Goal: Check status: Check status

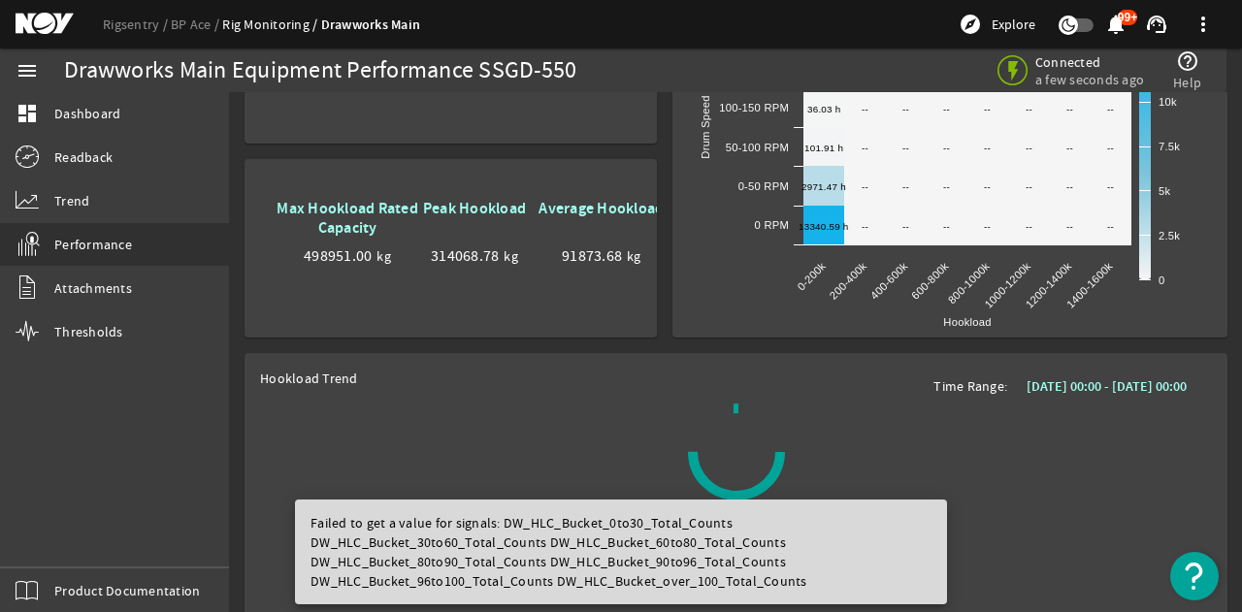
scroll to position [1396, 0]
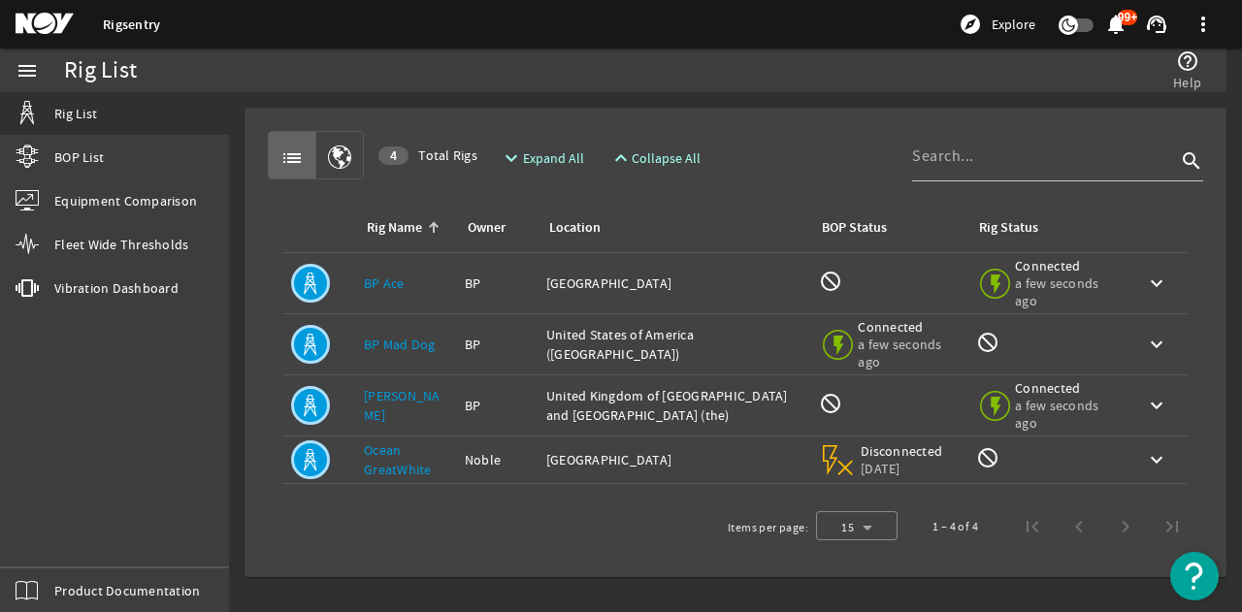
click at [390, 277] on link "BP Ace" at bounding box center [384, 283] width 41 height 17
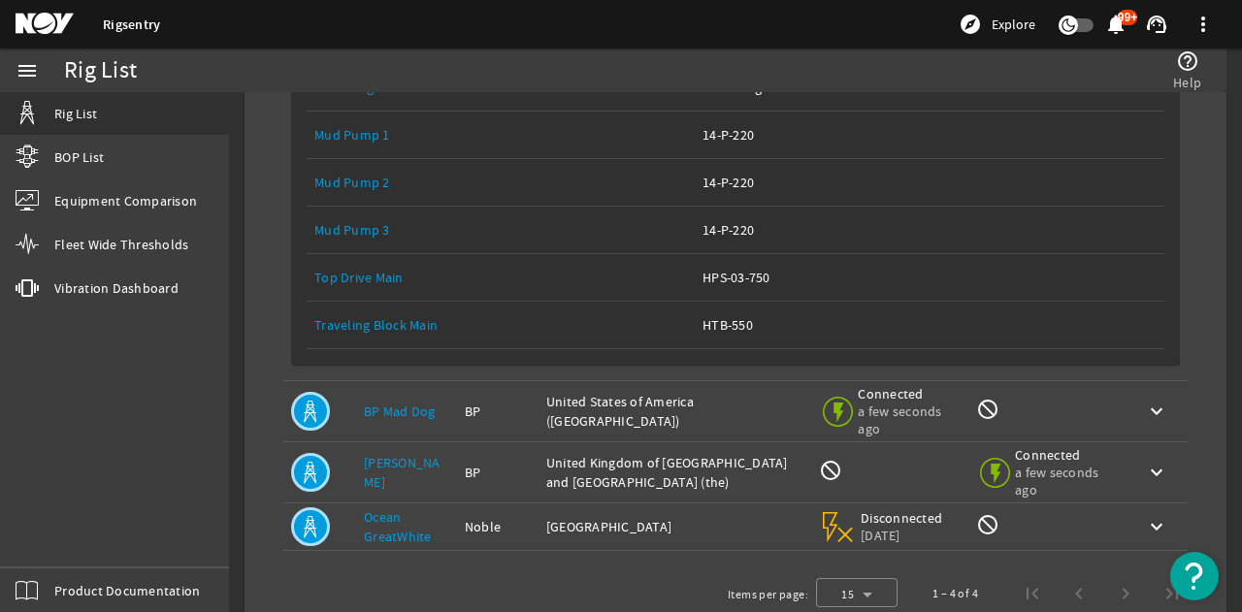
scroll to position [623, 0]
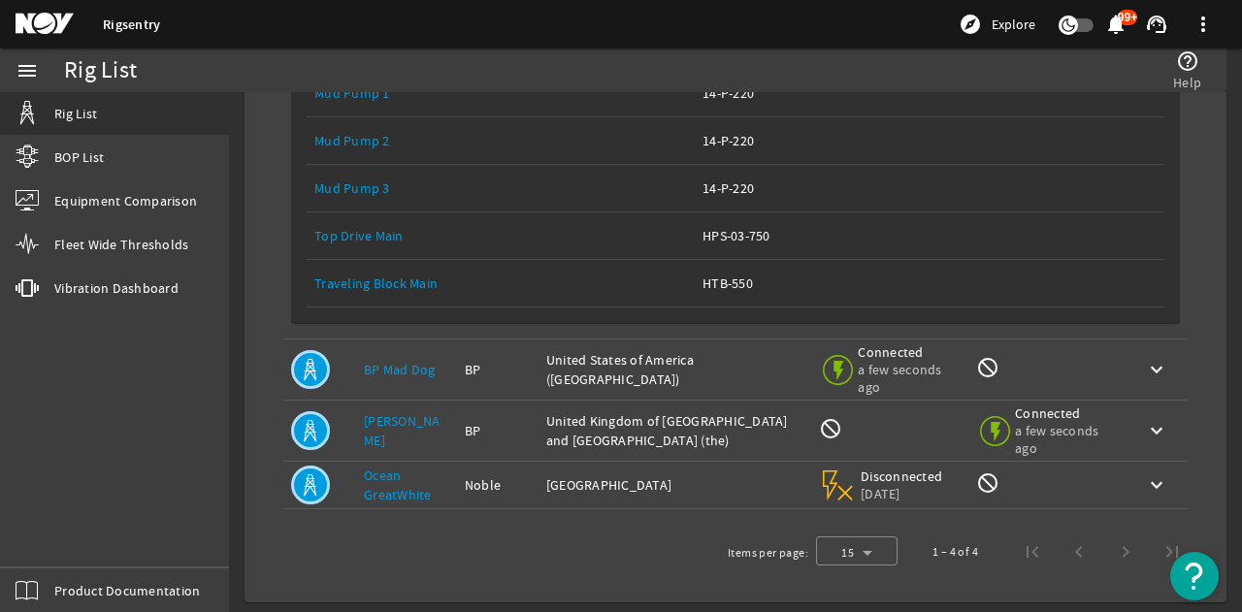
click at [408, 424] on link "[PERSON_NAME]" at bounding box center [402, 431] width 77 height 37
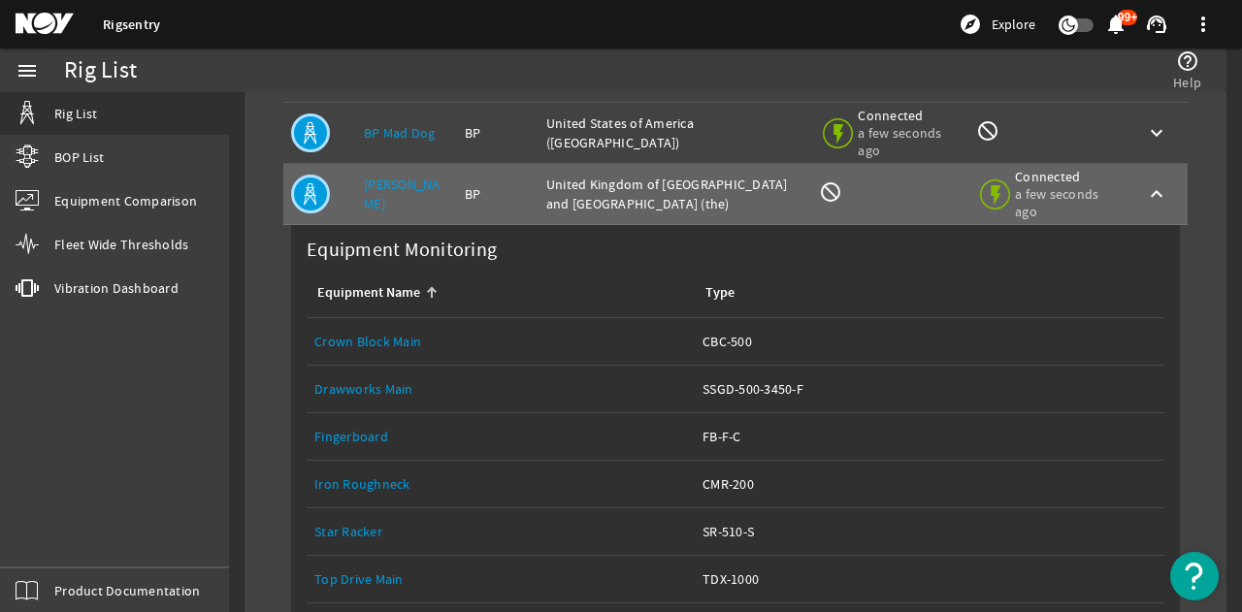
scroll to position [914, 0]
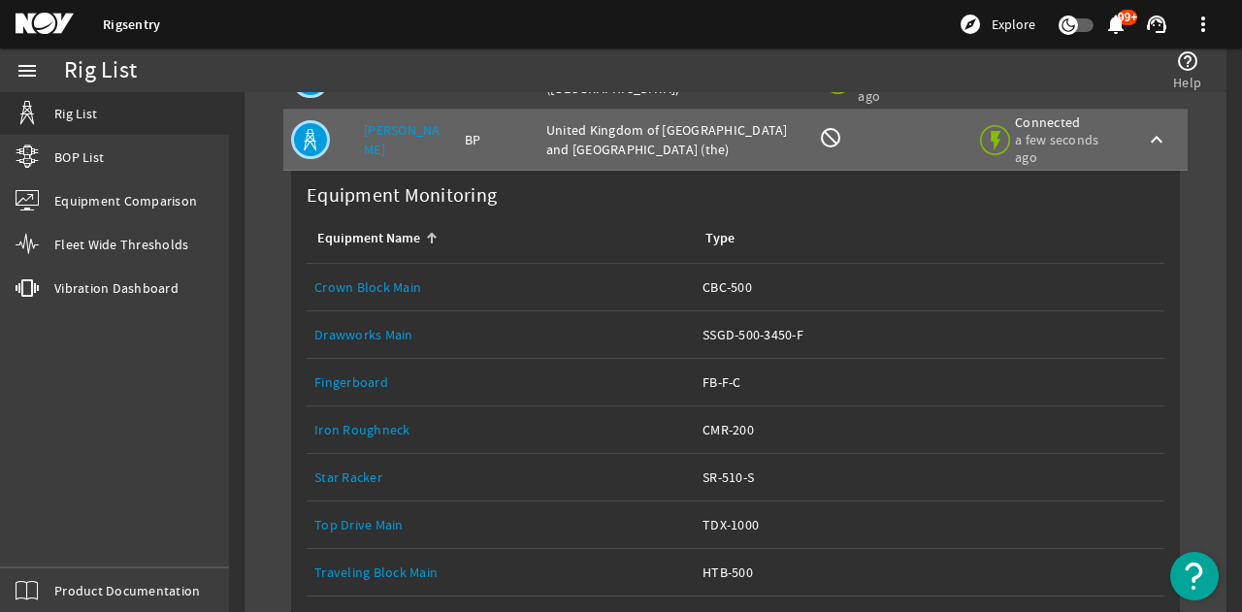
click at [380, 516] on link "Top Drive Main" at bounding box center [358, 524] width 89 height 17
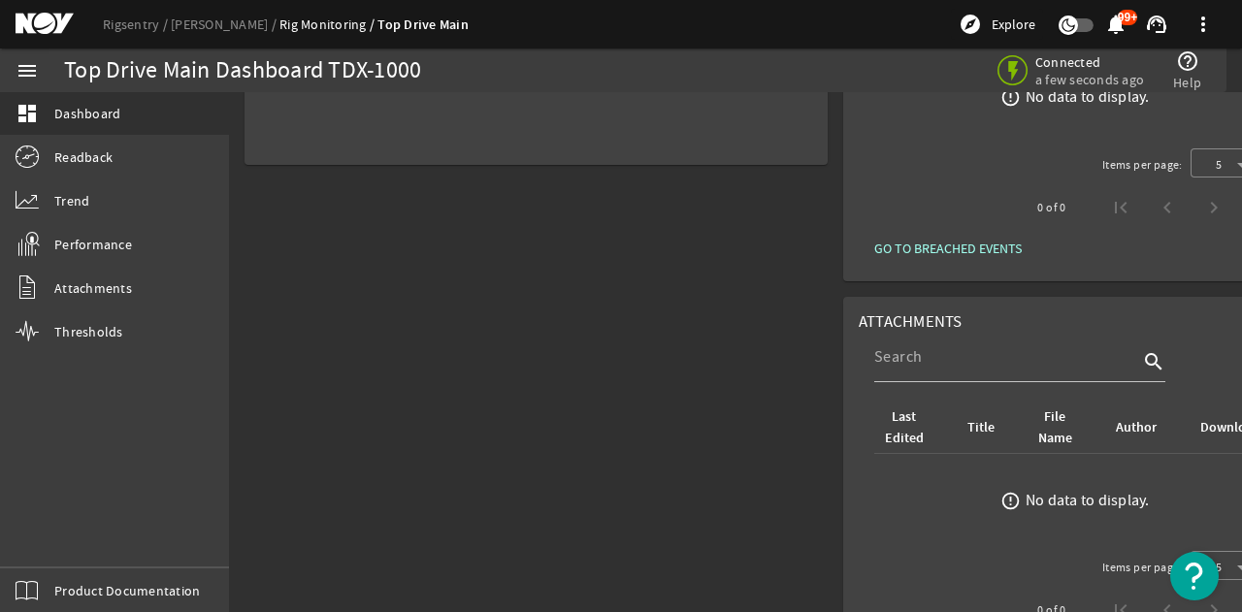
scroll to position [291, 0]
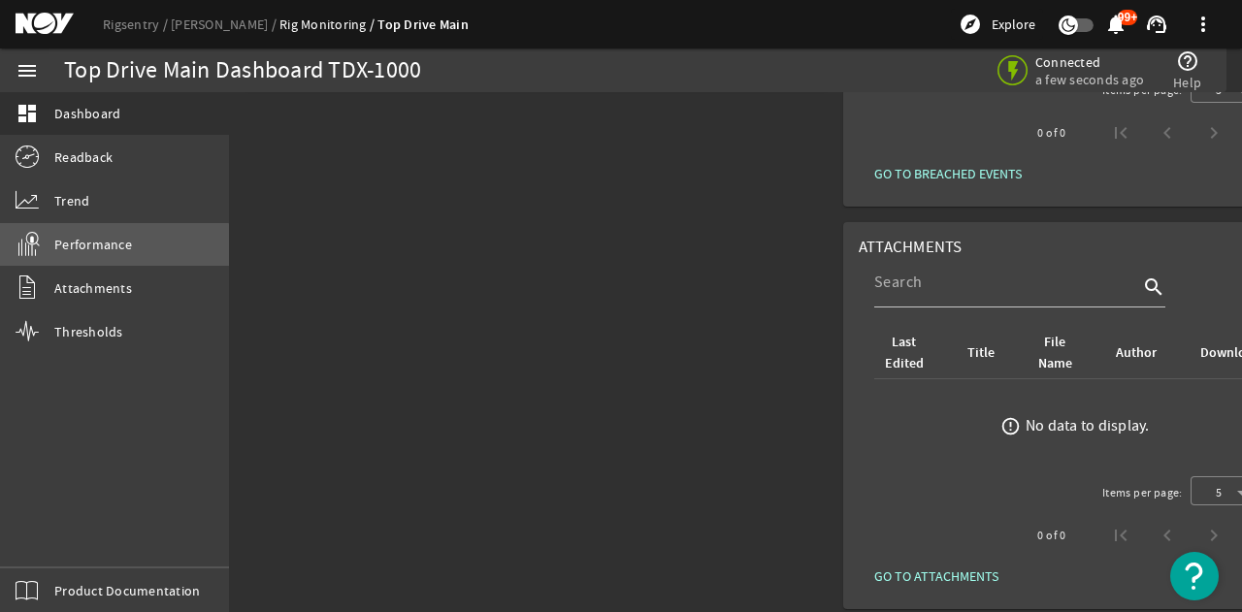
click at [105, 251] on span "Performance" at bounding box center [93, 244] width 78 height 19
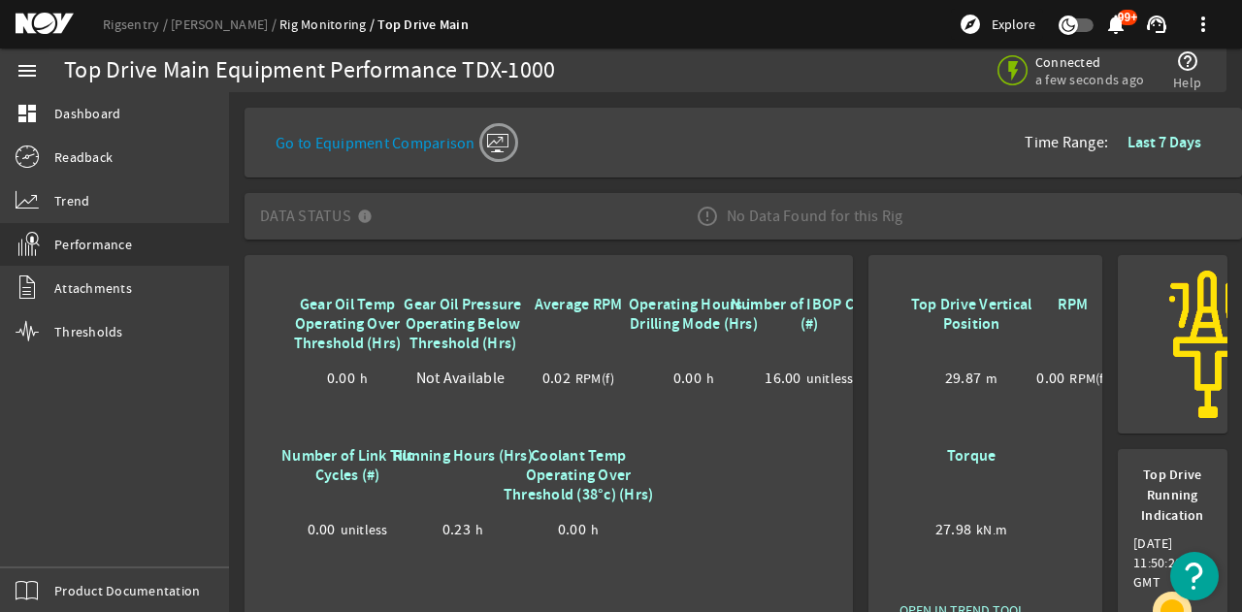
click at [1144, 146] on b "Last 7 Days" at bounding box center [1165, 142] width 74 height 20
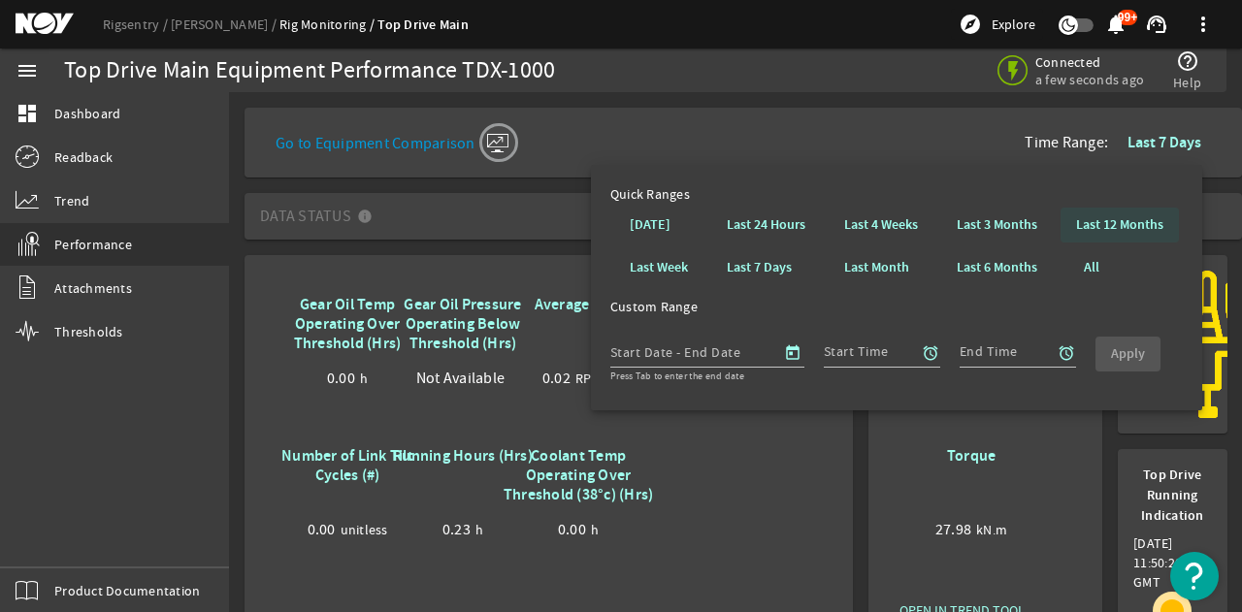
click at [1094, 230] on b "Last 12 Months" at bounding box center [1119, 224] width 87 height 19
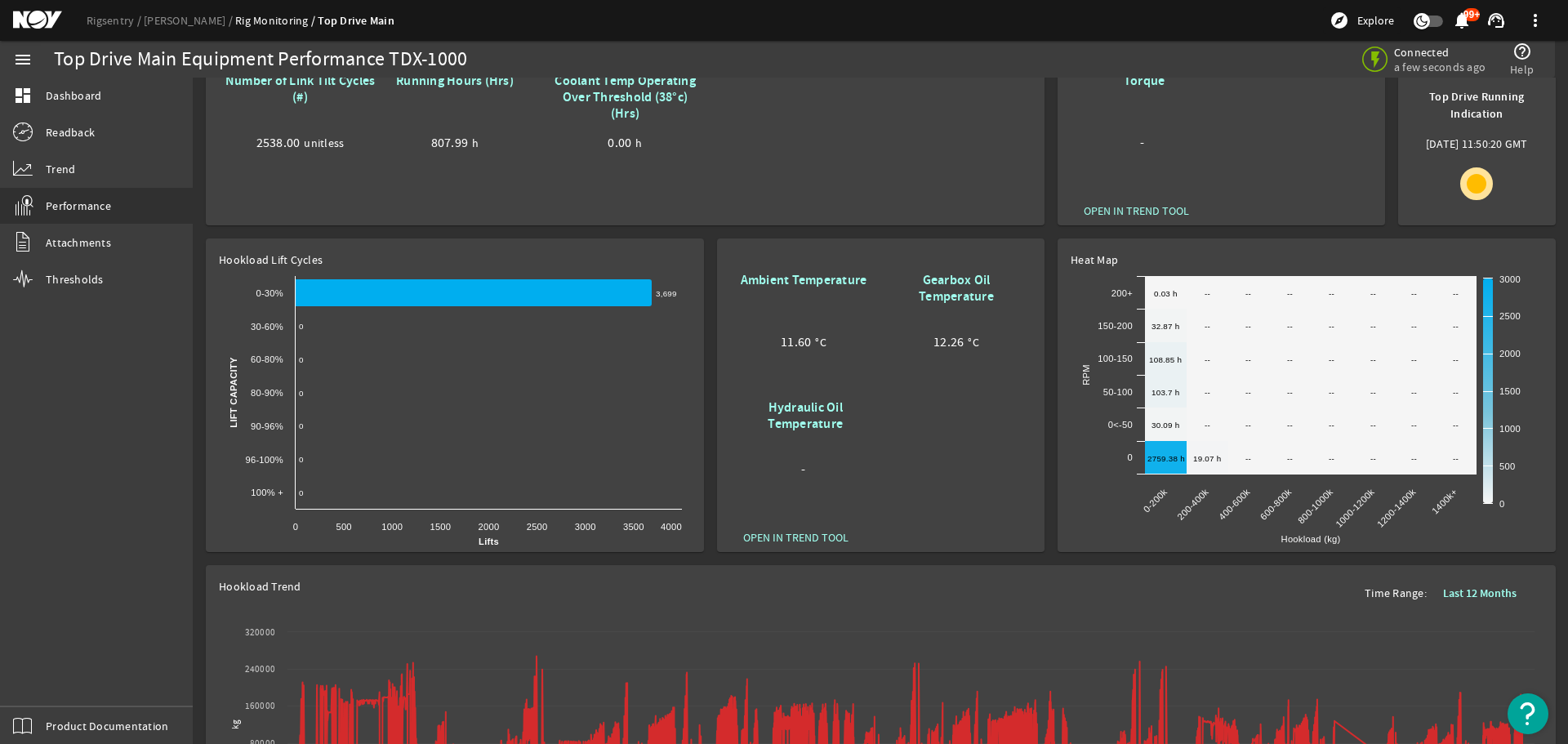
scroll to position [293, 0]
